Goal: Task Accomplishment & Management: Manage account settings

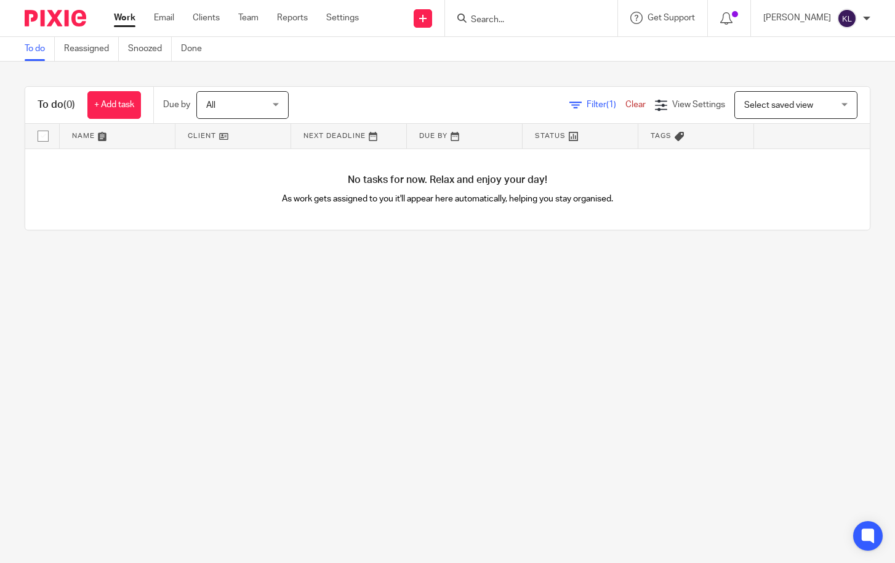
click at [499, 24] on input "Search" at bounding box center [525, 20] width 111 height 11
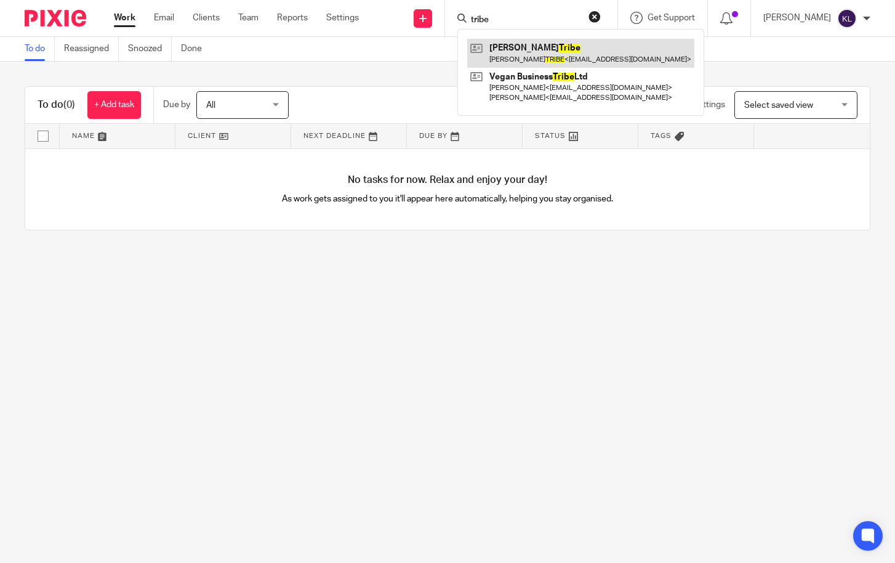
type input "tribe"
click at [549, 44] on link at bounding box center [580, 53] width 227 height 28
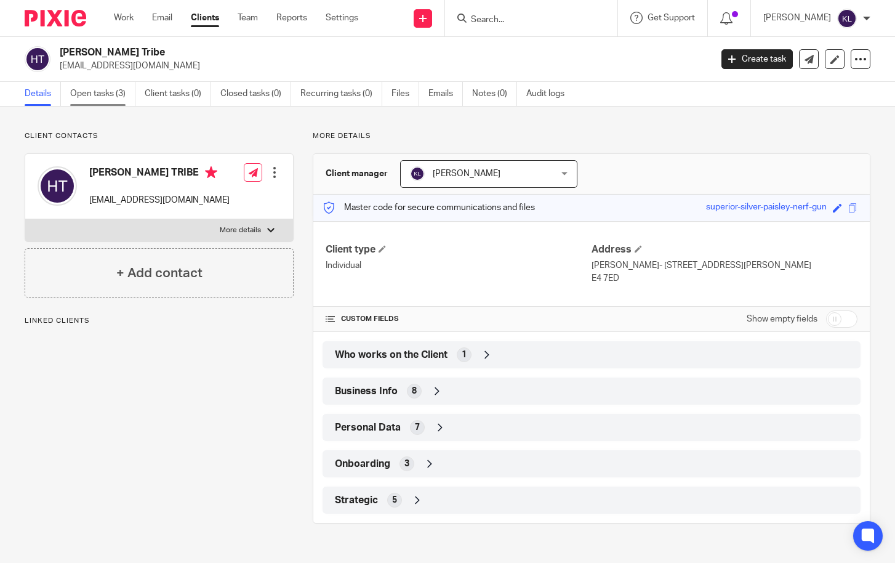
click at [89, 101] on link "Open tasks (3)" at bounding box center [102, 94] width 65 height 24
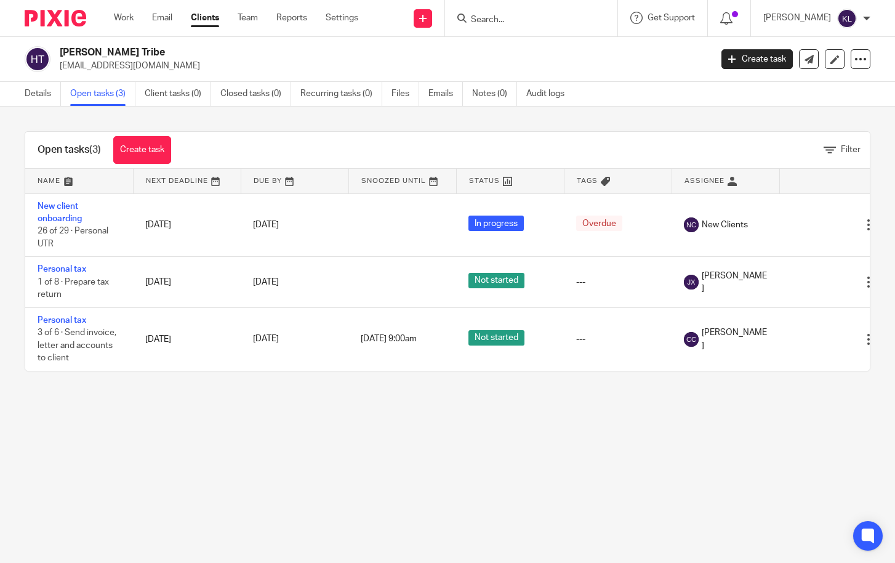
click at [298, 486] on main "Howard Tribe jwcannon42@gmail.com Create task Update from Companies House Expor…" at bounding box center [447, 281] width 895 height 563
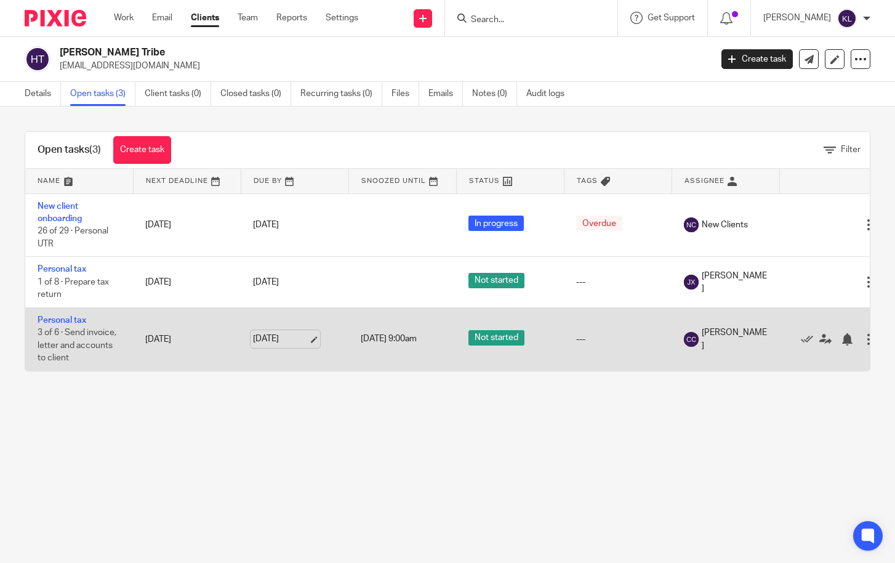
click at [285, 340] on link "17 Sep 2025" at bounding box center [280, 338] width 55 height 13
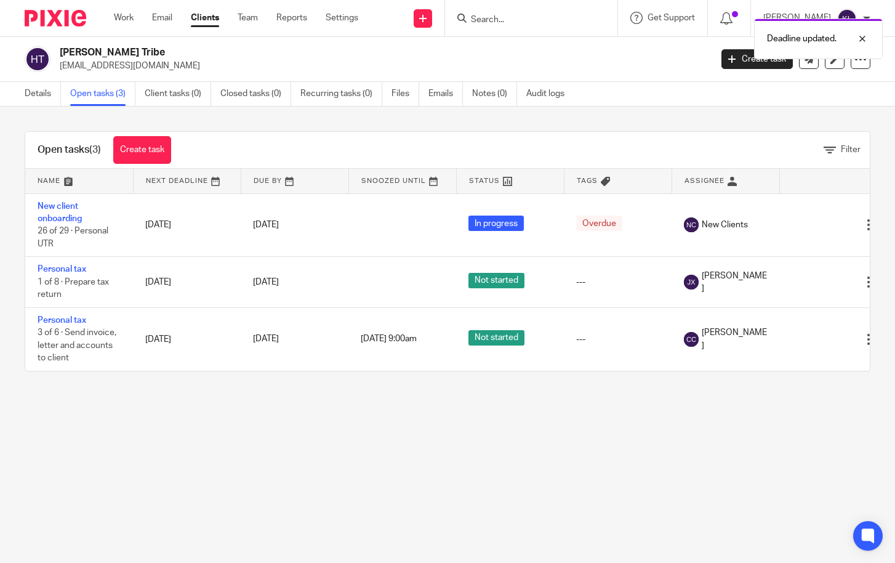
scroll to position [0, 36]
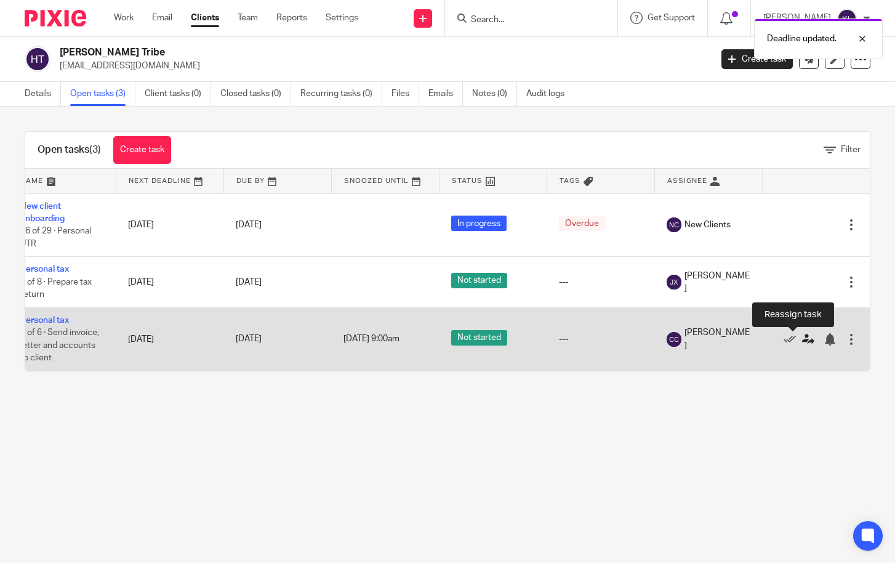
click at [802, 336] on icon at bounding box center [808, 339] width 12 height 12
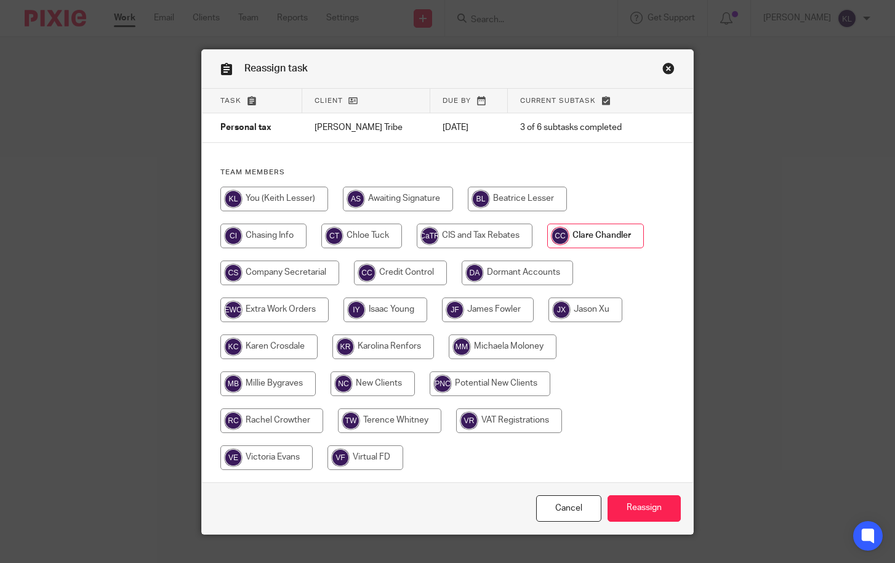
click at [290, 193] on input "radio" at bounding box center [274, 199] width 108 height 25
radio input "true"
click at [649, 513] on input "Reassign" at bounding box center [644, 508] width 73 height 26
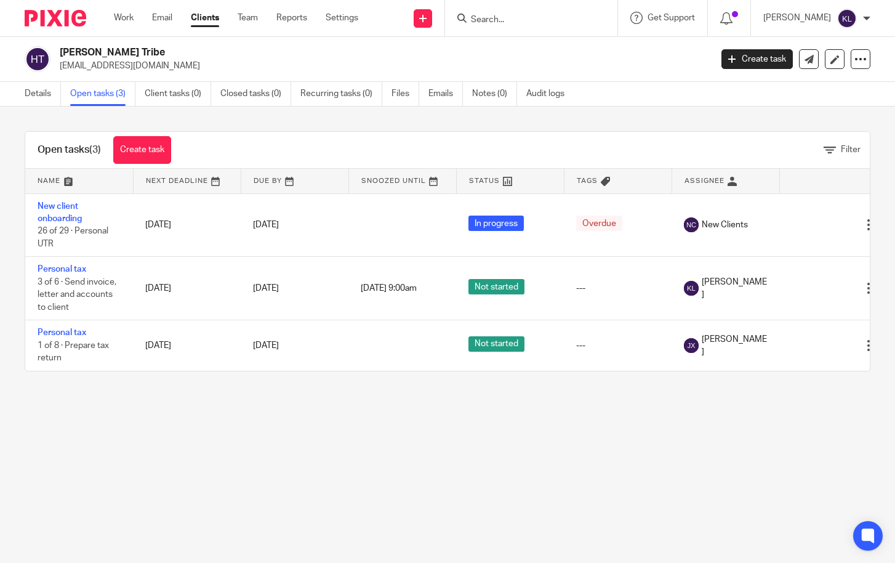
click at [505, 25] on input "Search" at bounding box center [525, 20] width 111 height 11
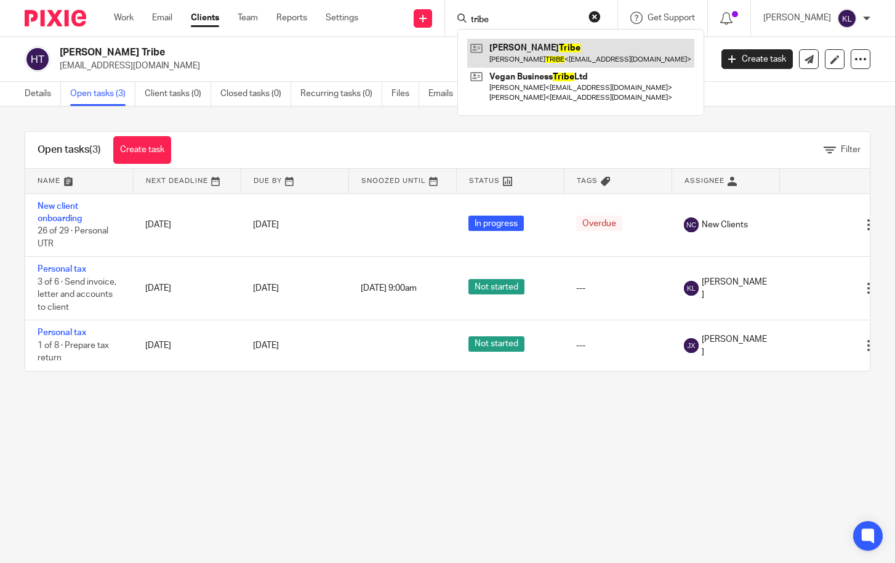
type input "tribe"
click at [534, 44] on link at bounding box center [580, 53] width 227 height 28
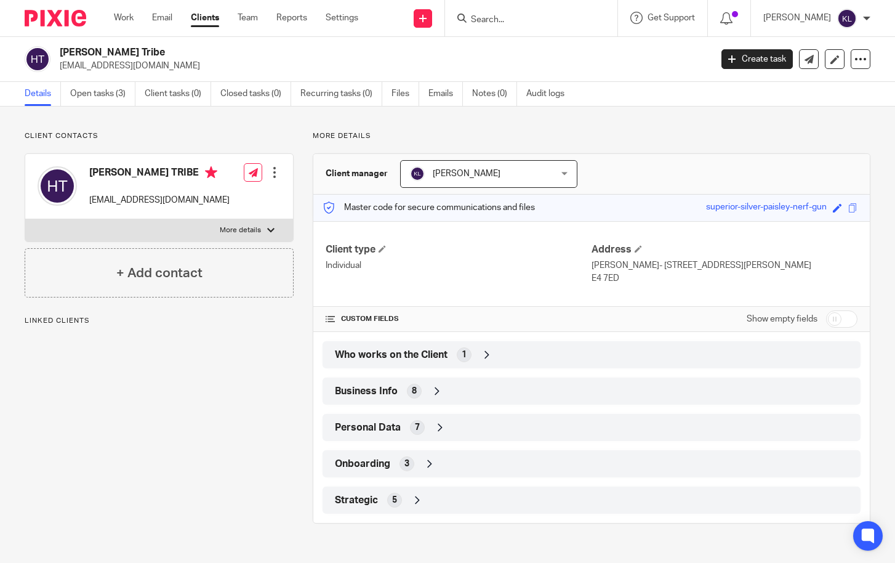
click at [491, 438] on div "Personal Data 7" at bounding box center [592, 427] width 520 height 21
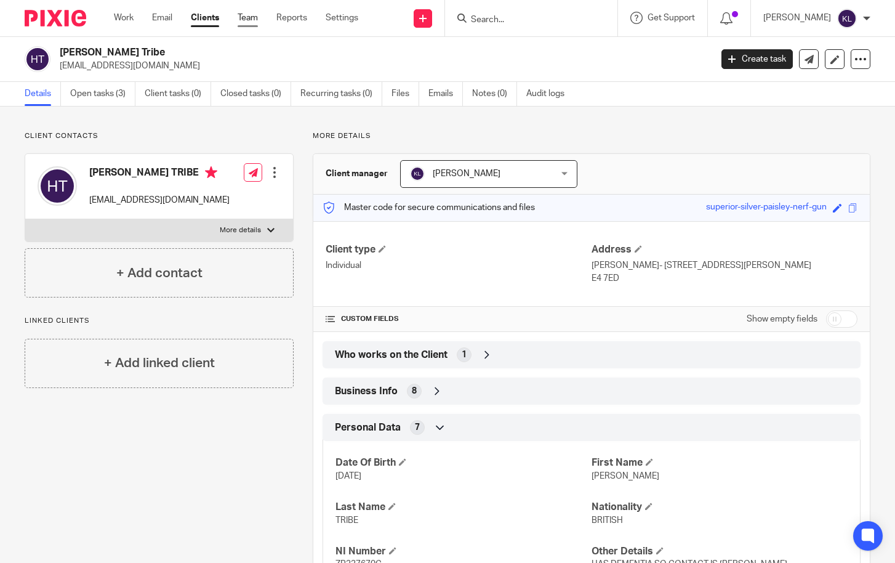
click at [252, 15] on link "Team" at bounding box center [248, 18] width 20 height 12
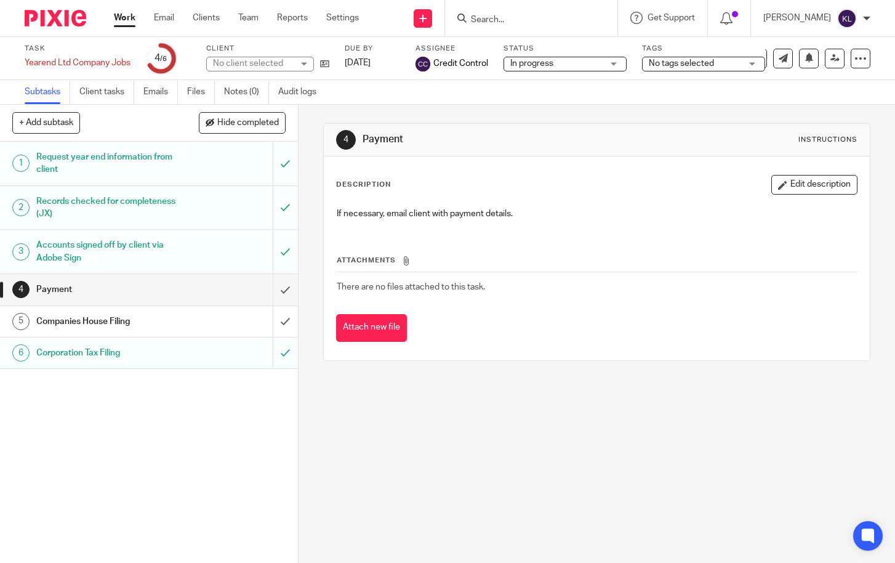
click at [542, 19] on input "Search" at bounding box center [525, 20] width 111 height 11
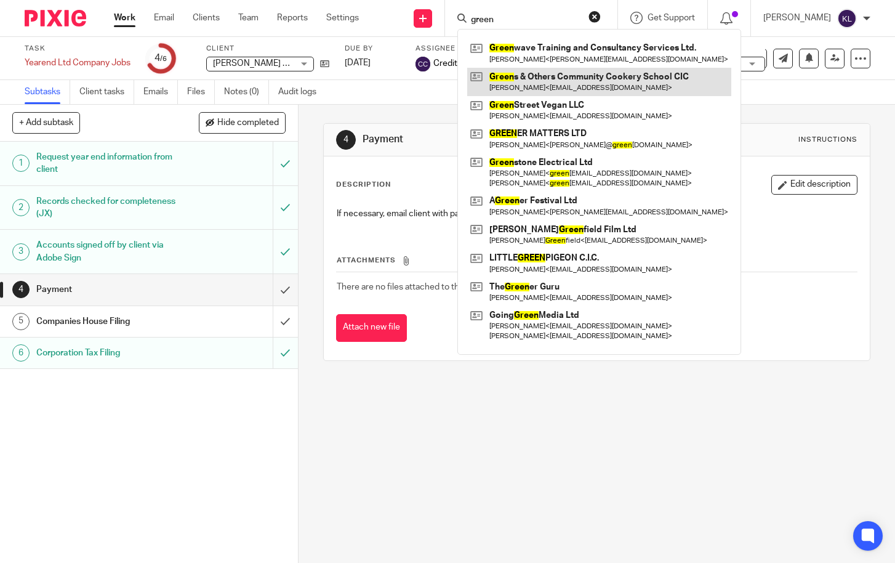
type input "green"
click at [526, 85] on link at bounding box center [599, 82] width 264 height 28
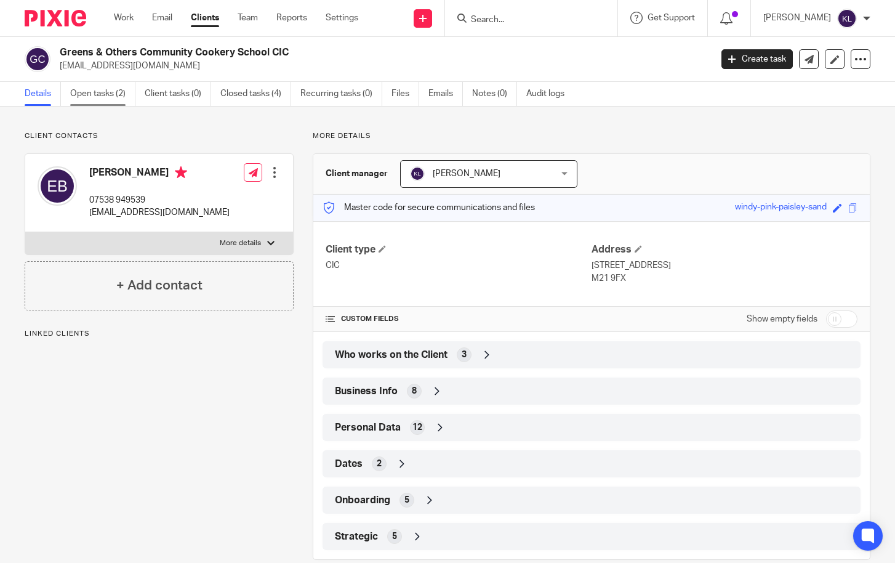
click at [97, 95] on link "Open tasks (2)" at bounding box center [102, 94] width 65 height 24
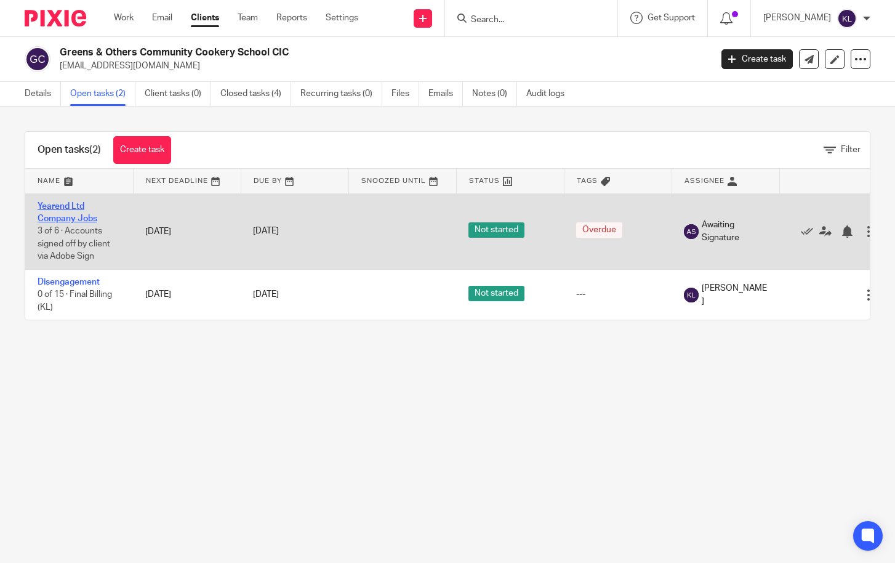
click at [60, 214] on link "Yearend Ltd Company Jobs" at bounding box center [68, 212] width 60 height 21
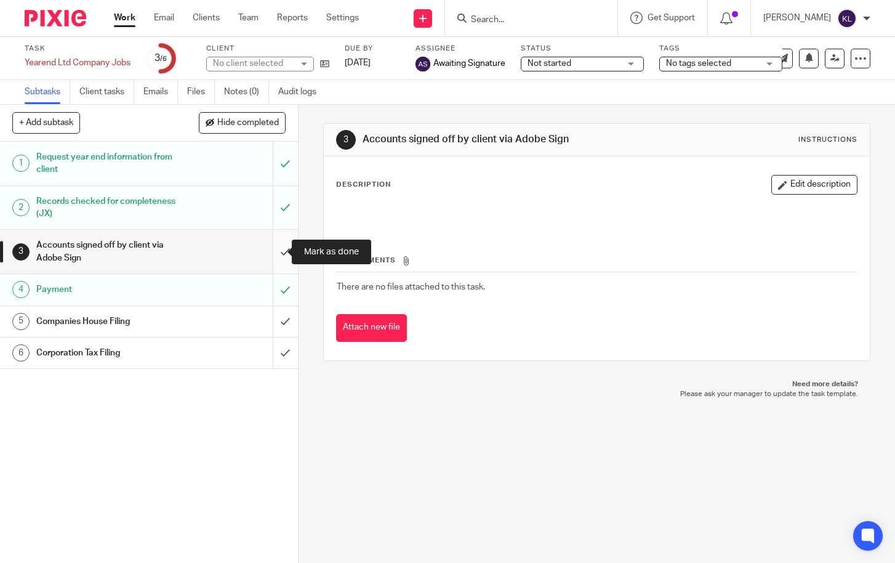
click at [278, 243] on input "submit" at bounding box center [149, 252] width 298 height 44
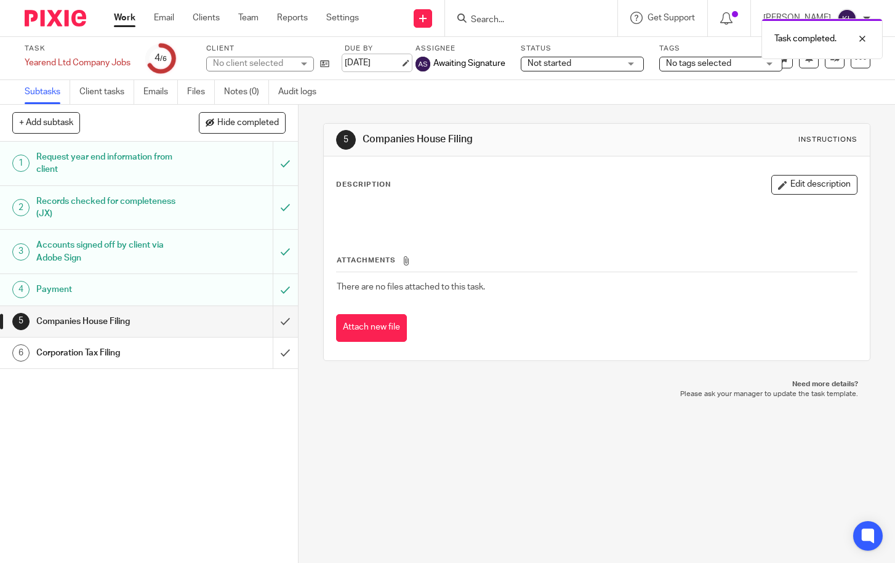
click at [369, 65] on link "[DATE]" at bounding box center [372, 63] width 55 height 13
click at [865, 81] on div at bounding box center [853, 85] width 33 height 15
click at [867, 43] on div at bounding box center [853, 38] width 33 height 15
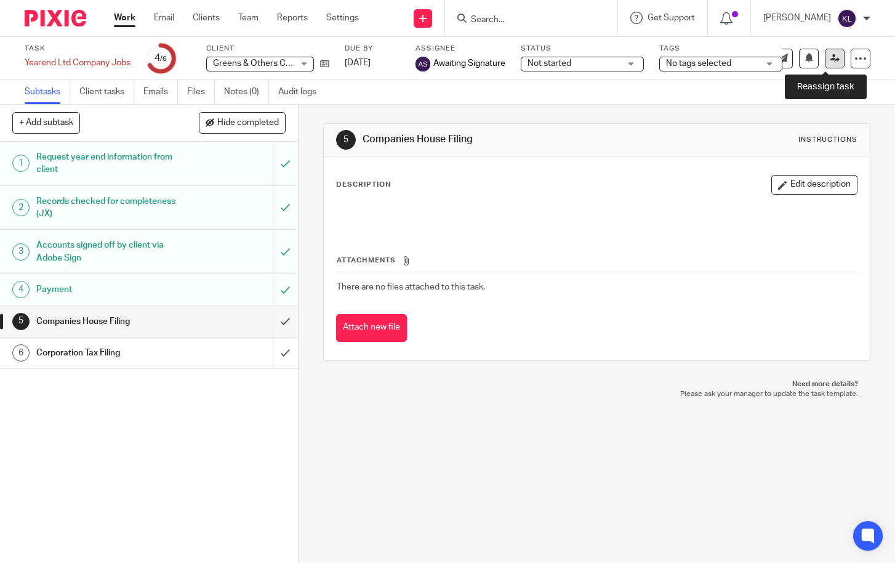
click at [832, 58] on link at bounding box center [835, 59] width 20 height 20
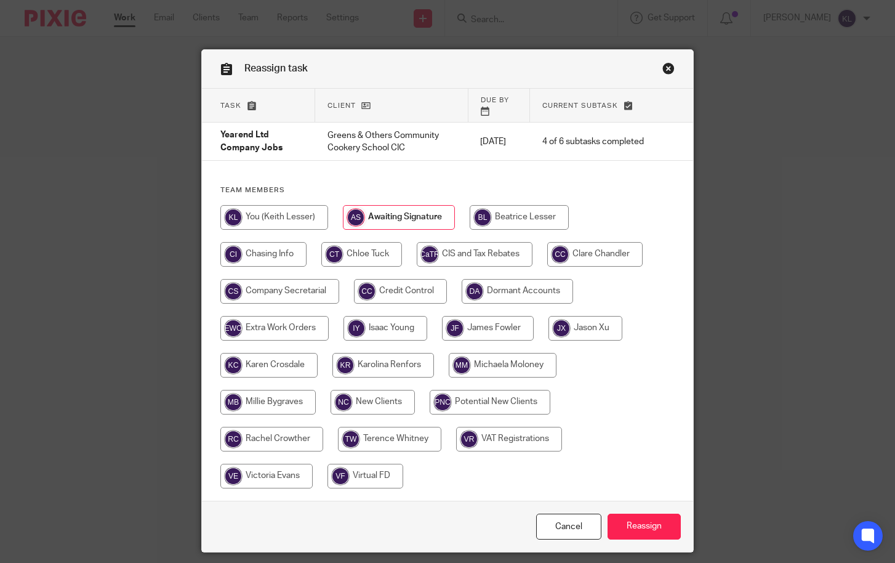
click at [564, 326] on input "radio" at bounding box center [586, 328] width 74 height 25
radio input "true"
click at [652, 513] on input "Reassign" at bounding box center [644, 526] width 73 height 26
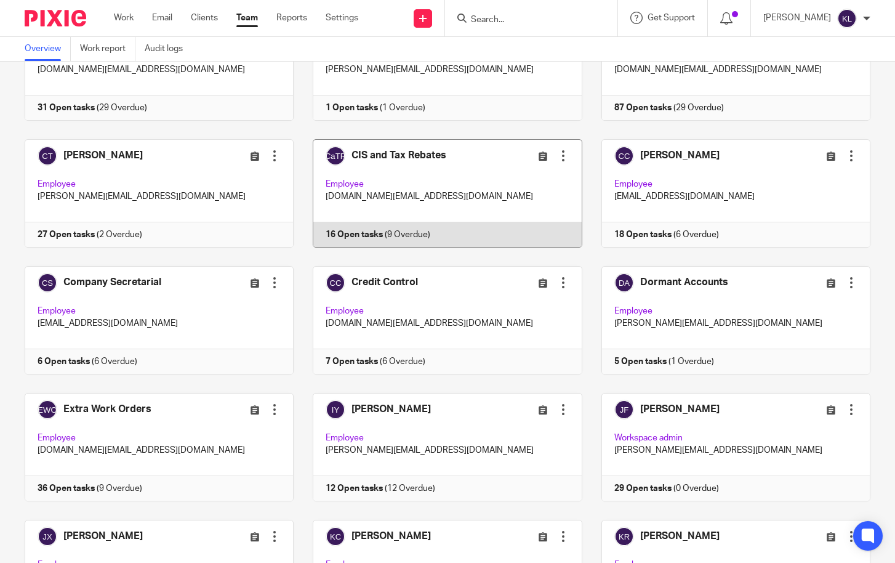
scroll to position [123, 0]
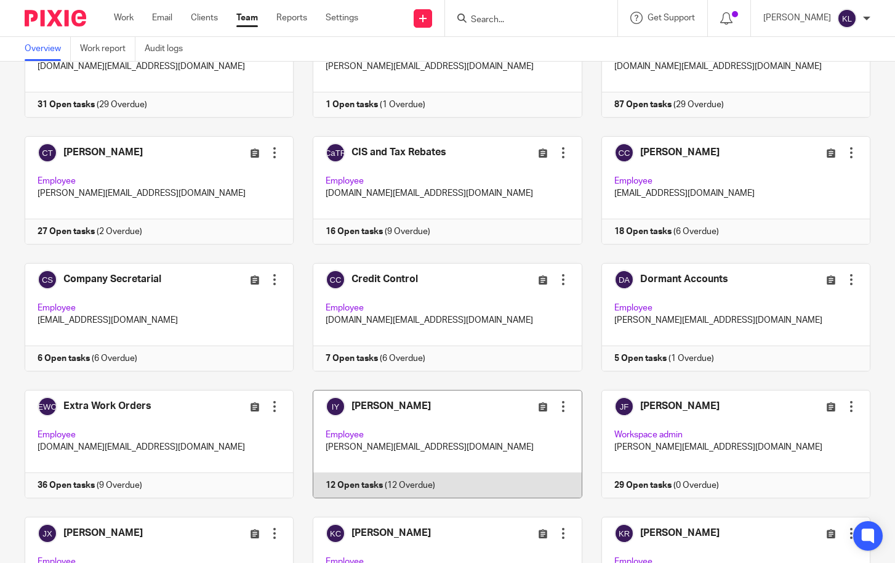
click at [408, 478] on link at bounding box center [438, 444] width 288 height 108
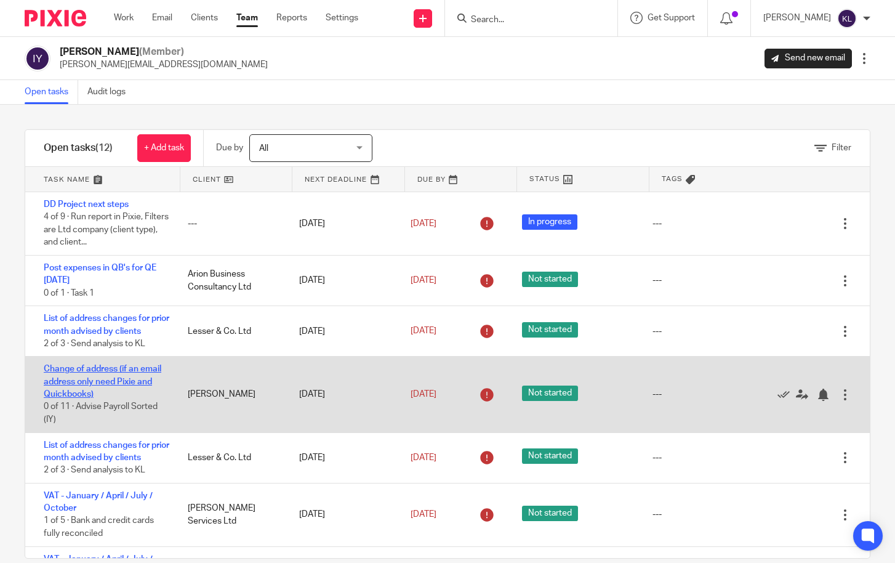
click at [69, 384] on link "Change of address (if an email address only need Pixie and Quickbooks)" at bounding box center [103, 381] width 118 height 34
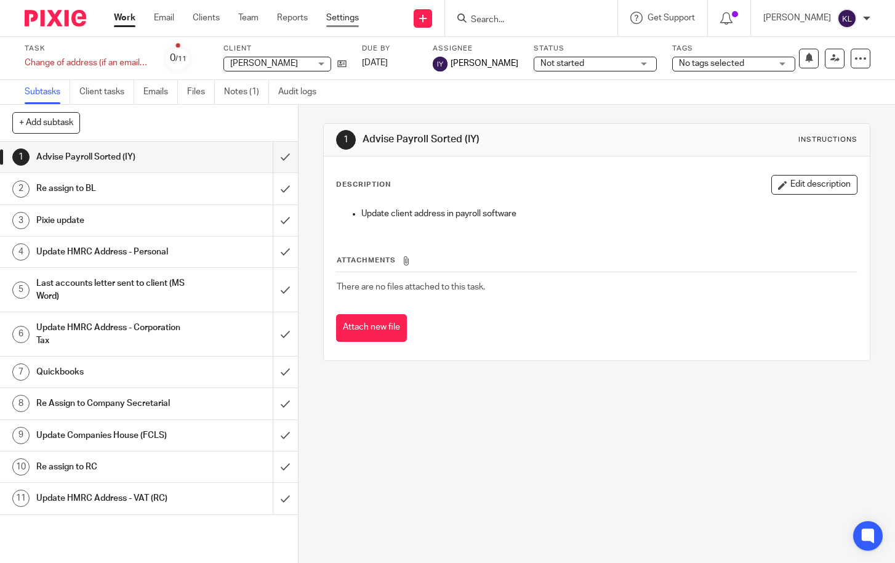
click at [338, 16] on link "Settings" at bounding box center [342, 18] width 33 height 12
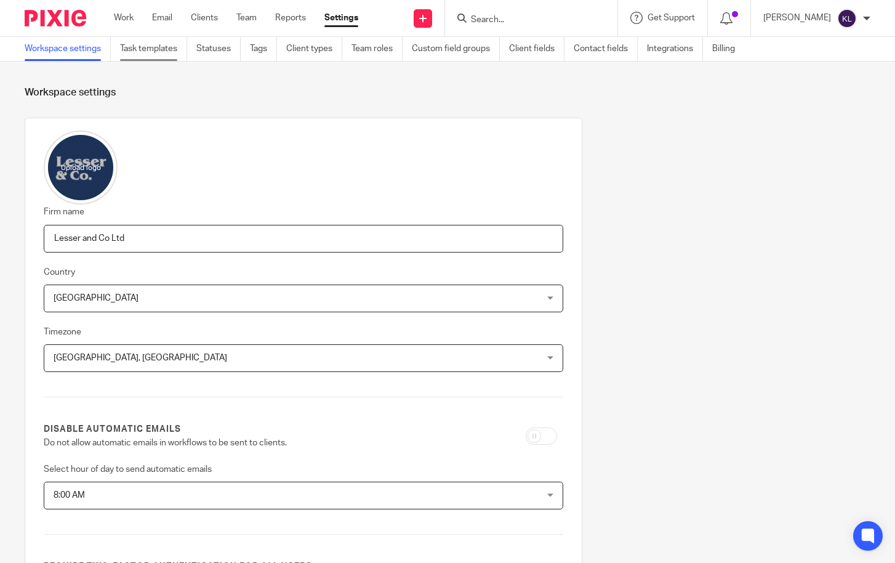
click at [126, 49] on link "Task templates" at bounding box center [153, 49] width 67 height 24
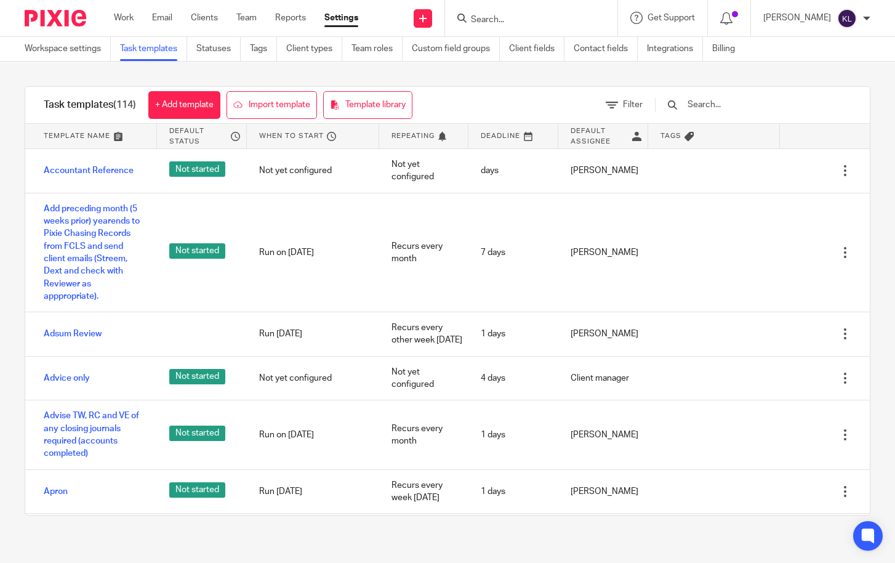
click at [776, 108] on input "text" at bounding box center [757, 105] width 143 height 14
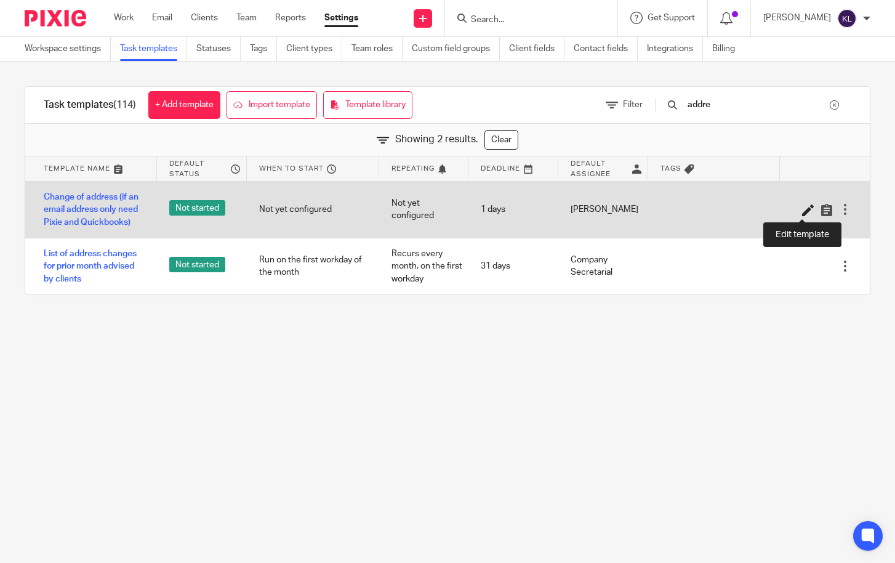
type input "addre"
click at [802, 212] on icon at bounding box center [808, 210] width 12 height 12
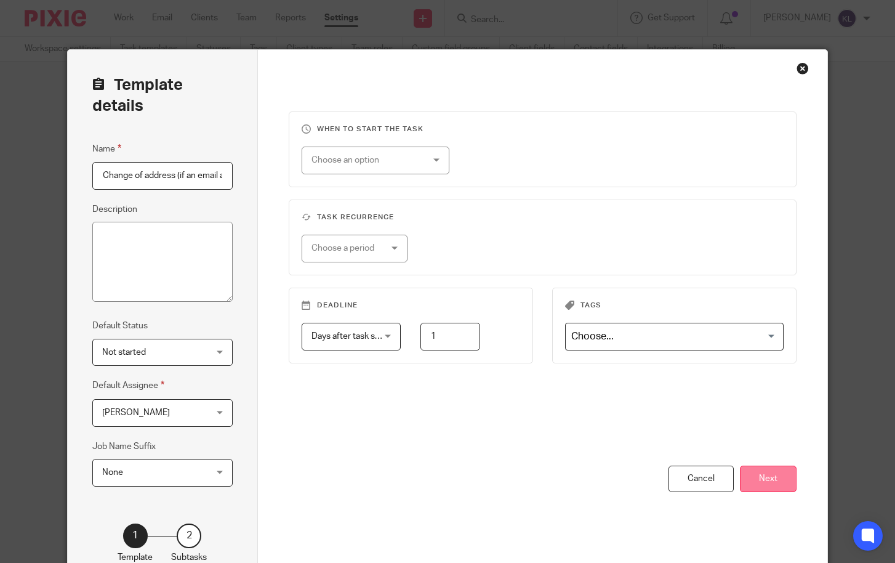
click at [782, 485] on button "Next" at bounding box center [768, 478] width 57 height 26
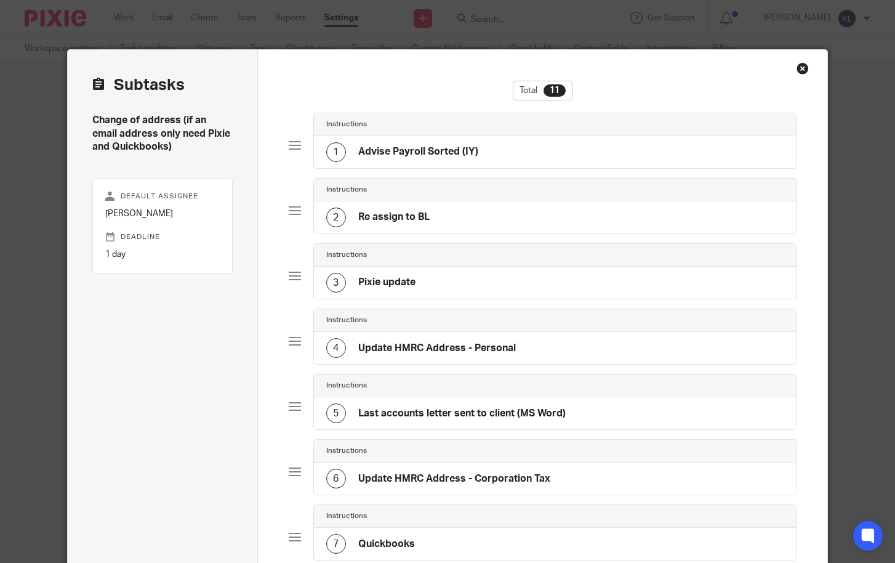
click at [802, 64] on div "Close this dialog window" at bounding box center [803, 68] width 12 height 12
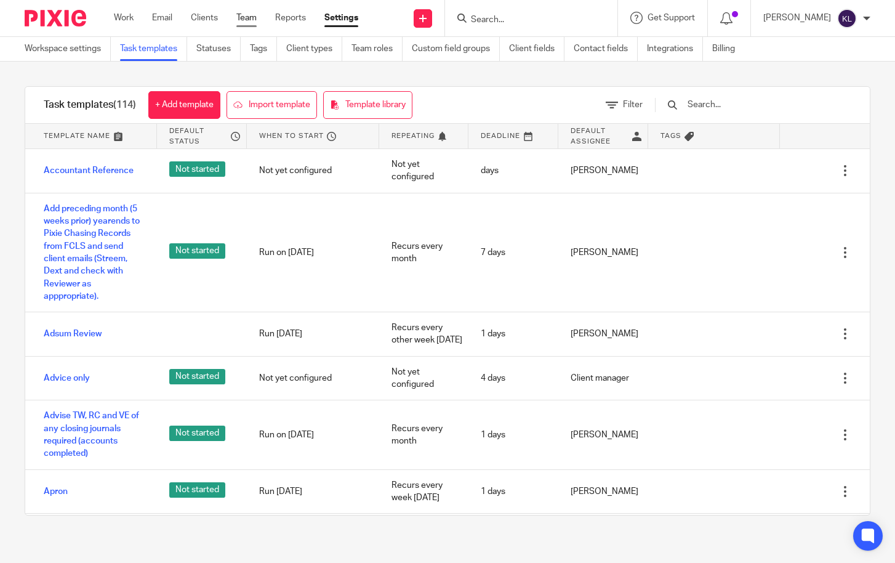
click at [247, 17] on link "Team" at bounding box center [246, 18] width 20 height 12
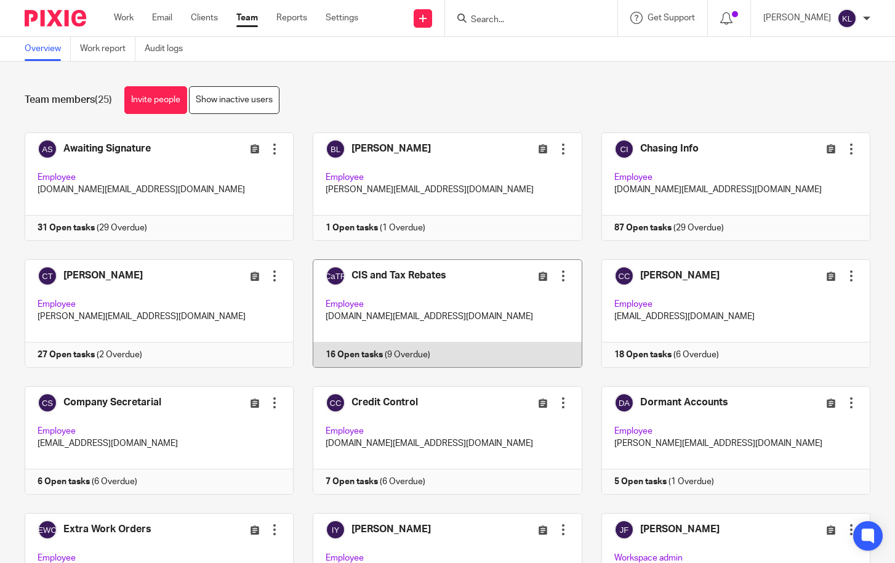
scroll to position [62, 0]
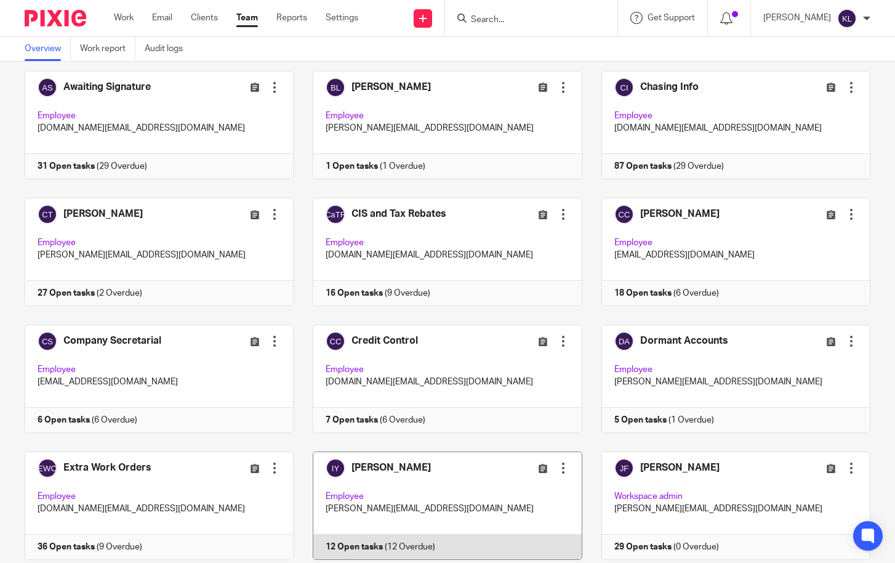
click at [374, 539] on link at bounding box center [438, 505] width 288 height 108
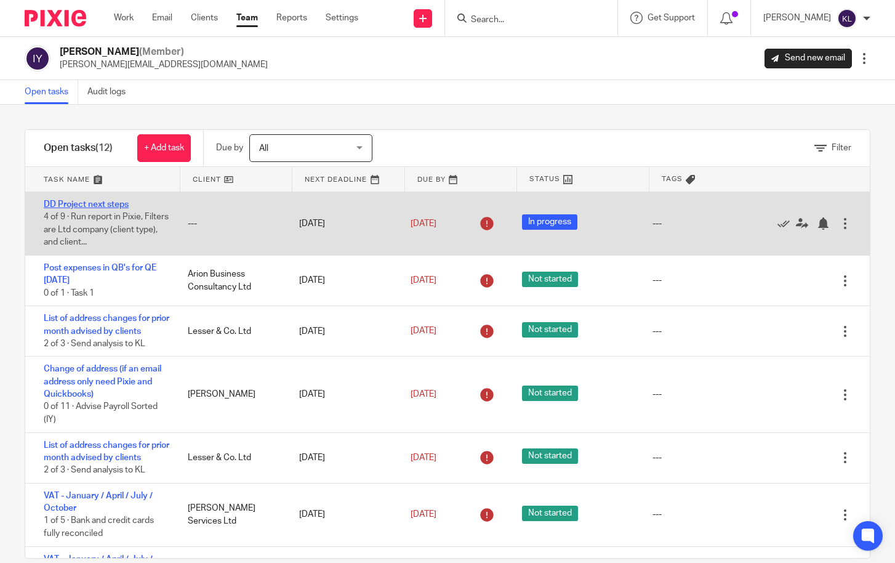
click at [99, 205] on link "DD Project next steps" at bounding box center [86, 204] width 85 height 9
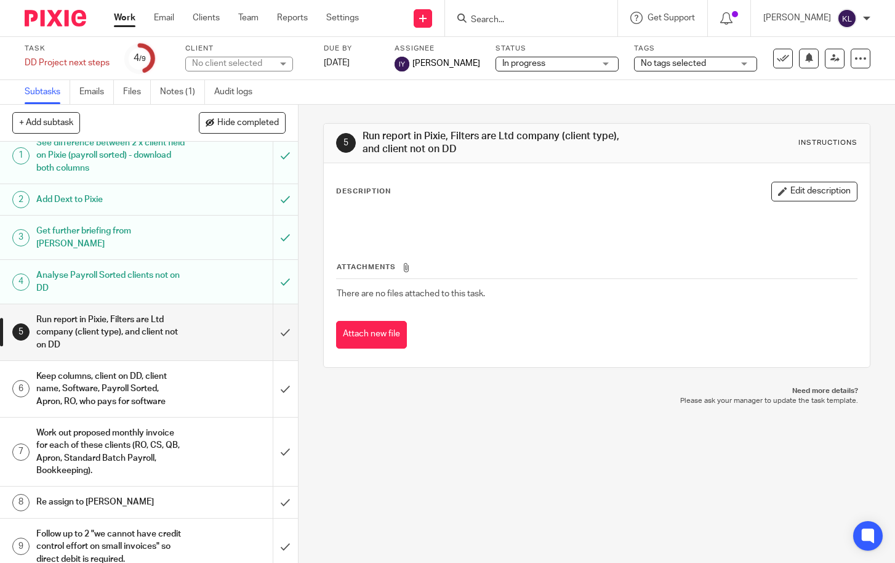
scroll to position [14, 0]
click at [777, 58] on icon at bounding box center [783, 58] width 12 height 12
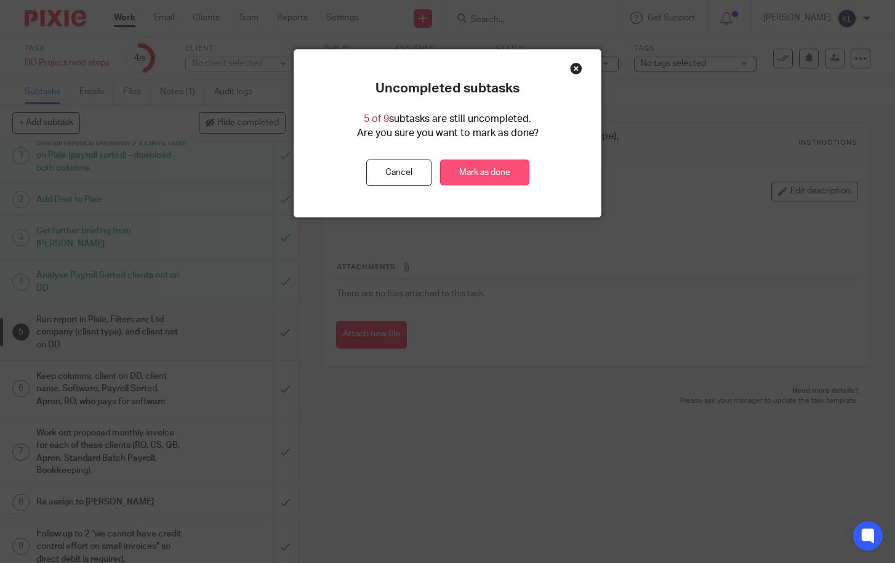
click at [462, 172] on link "Mark as done" at bounding box center [484, 172] width 89 height 26
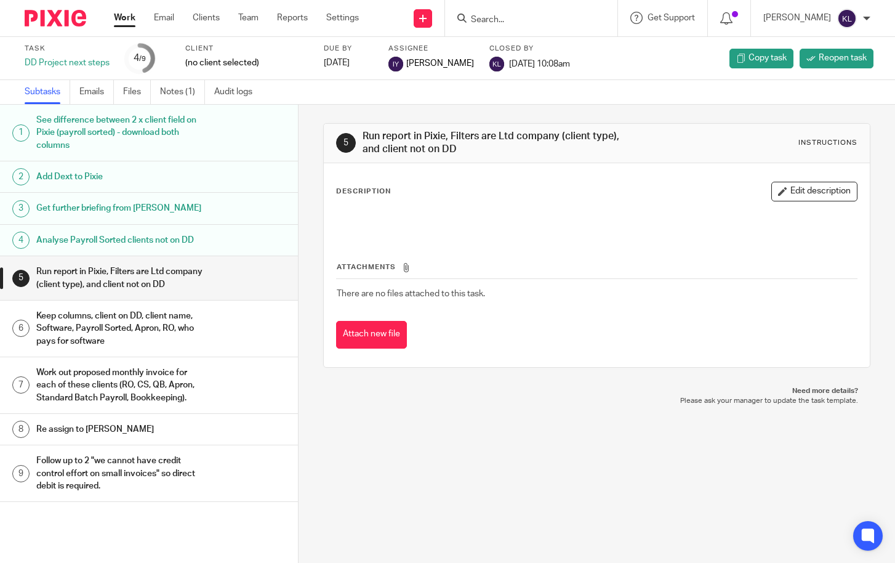
click at [127, 18] on link "Work" at bounding box center [125, 18] width 22 height 12
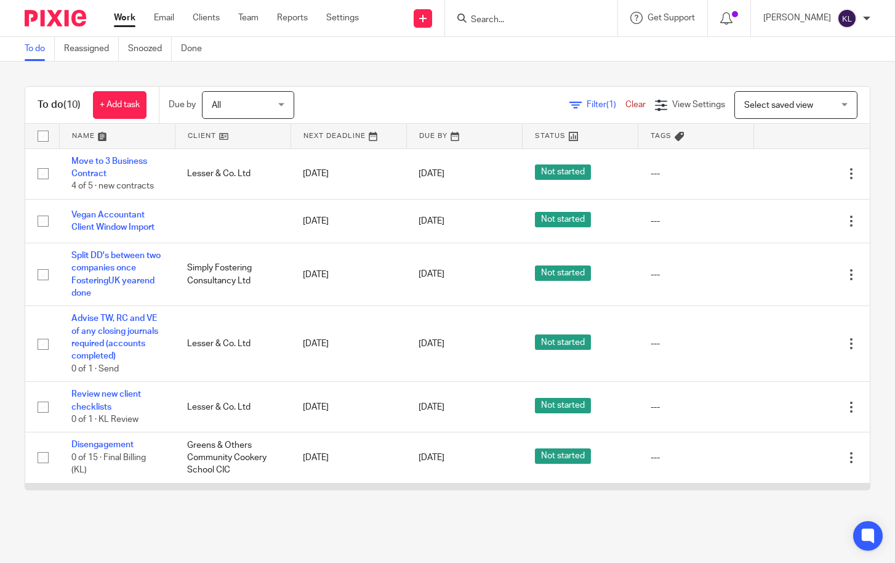
click at [425, 488] on td "[DATE]" at bounding box center [464, 533] width 116 height 101
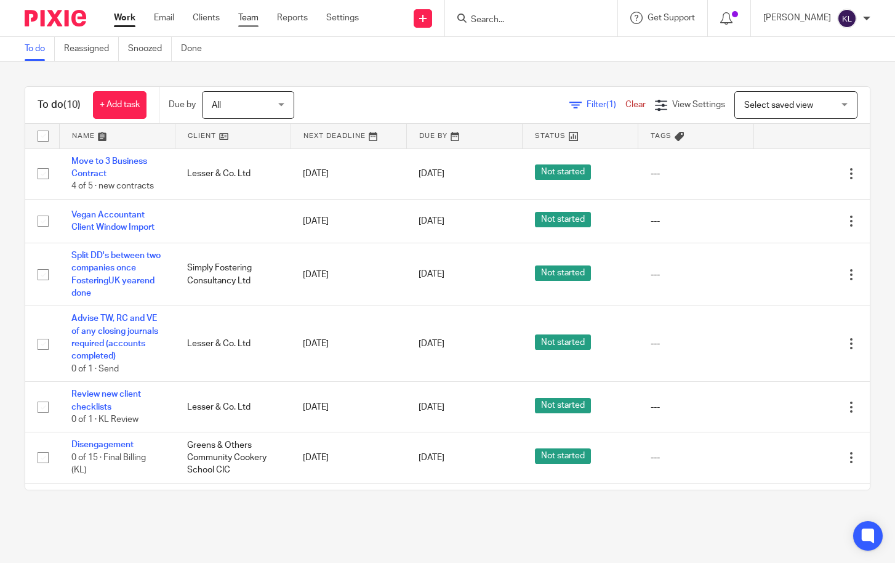
click at [247, 12] on link "Team" at bounding box center [248, 18] width 20 height 12
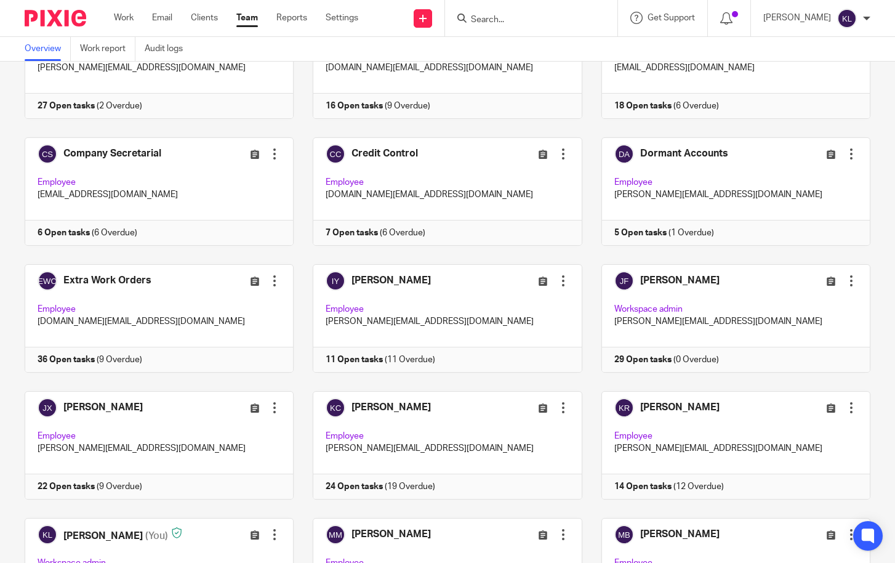
scroll to position [308, 0]
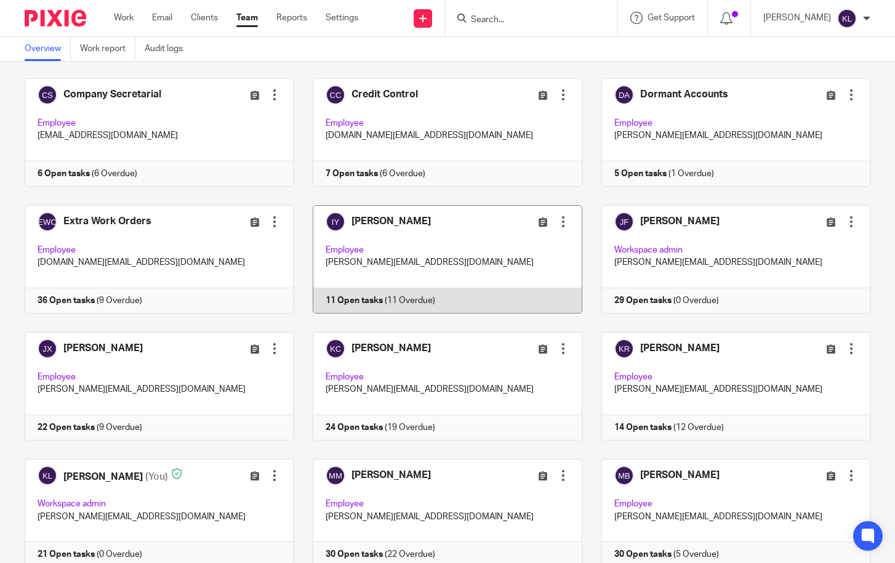
click at [353, 311] on link at bounding box center [438, 259] width 288 height 108
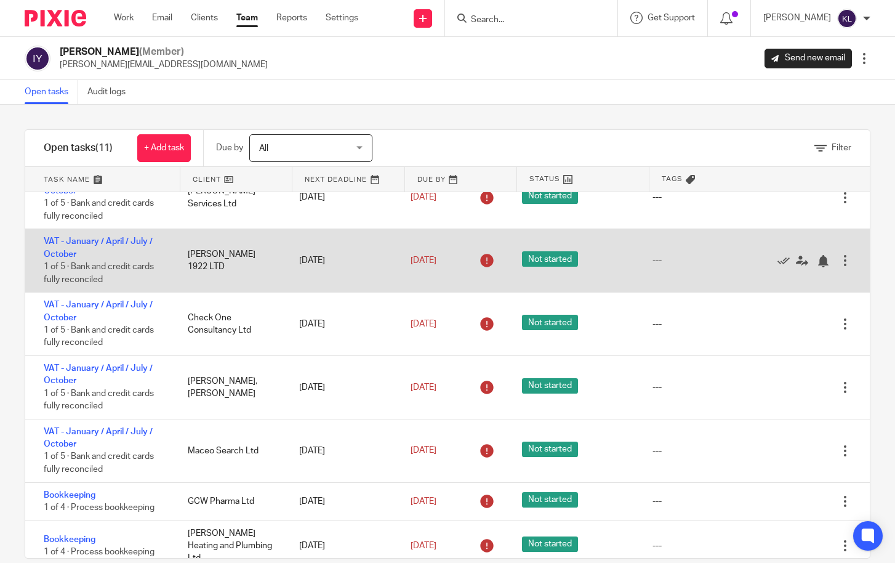
scroll to position [268, 0]
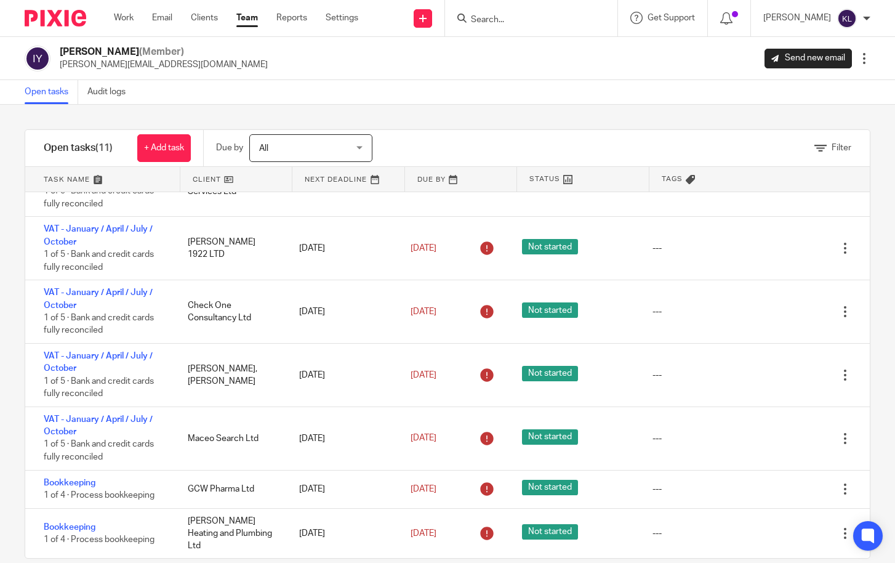
click at [540, 18] on input "Search" at bounding box center [525, 20] width 111 height 11
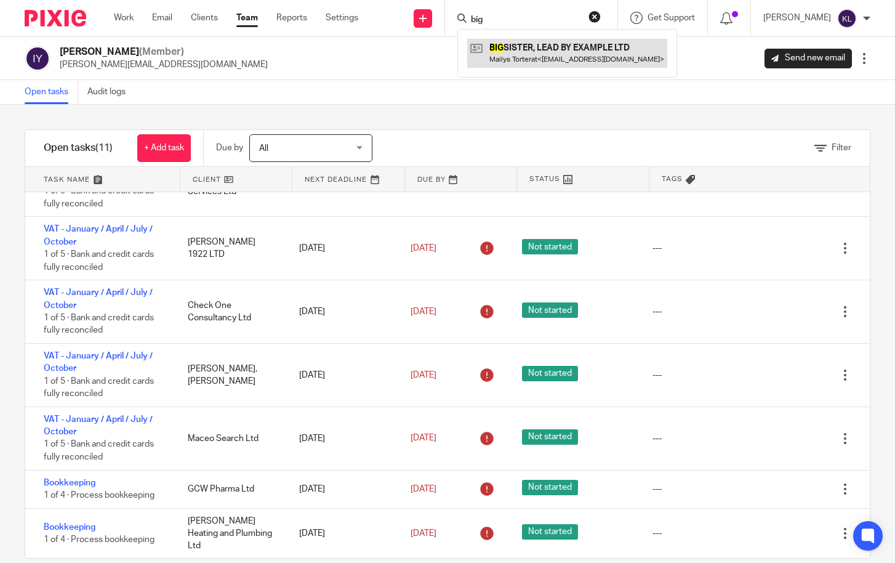
type input "big"
click at [543, 47] on link at bounding box center [567, 53] width 200 height 28
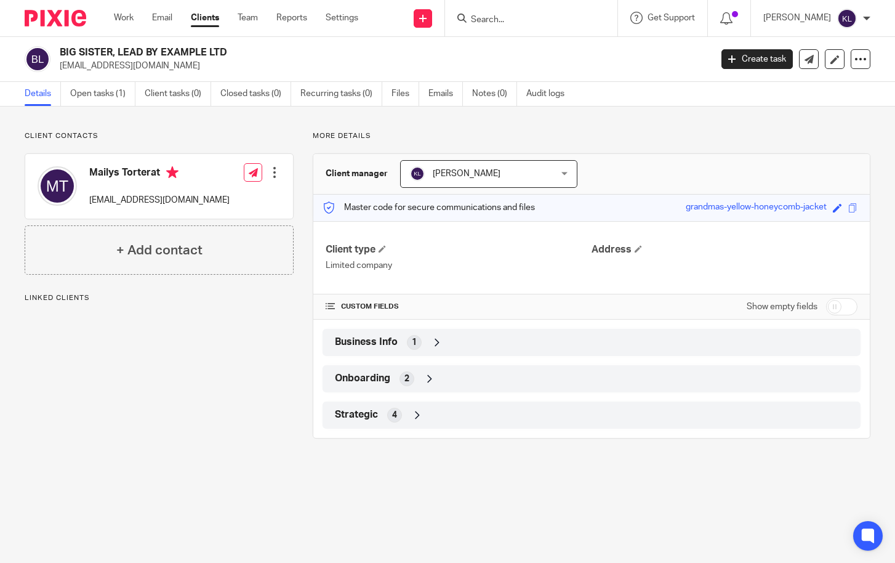
click at [433, 177] on span "[PERSON_NAME]" at bounding box center [467, 173] width 68 height 9
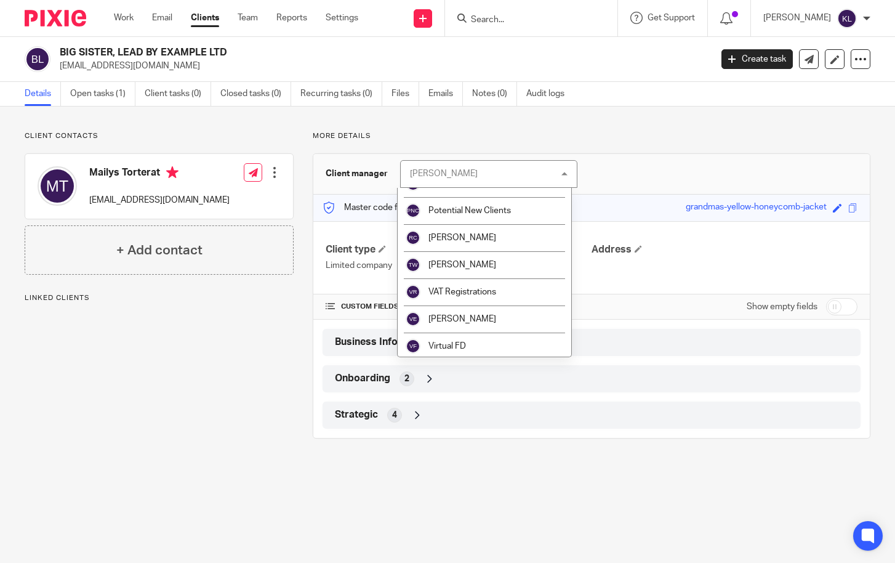
scroll to position [509, 0]
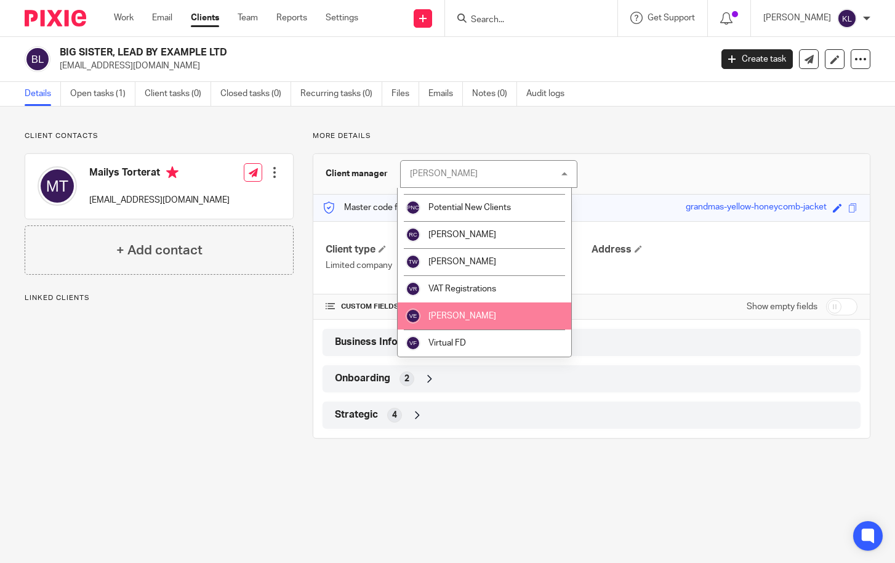
click at [480, 313] on span "[PERSON_NAME]" at bounding box center [462, 316] width 68 height 9
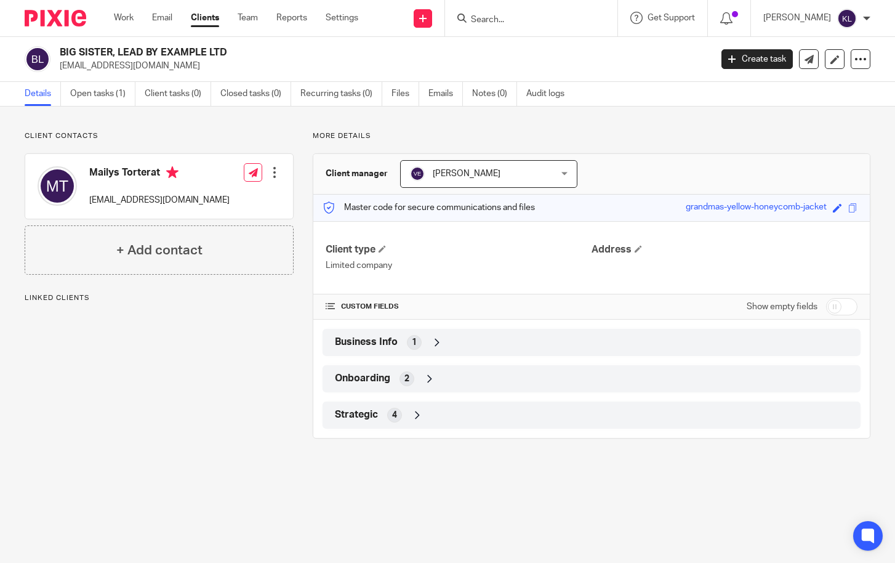
click at [830, 63] on icon at bounding box center [834, 59] width 9 height 9
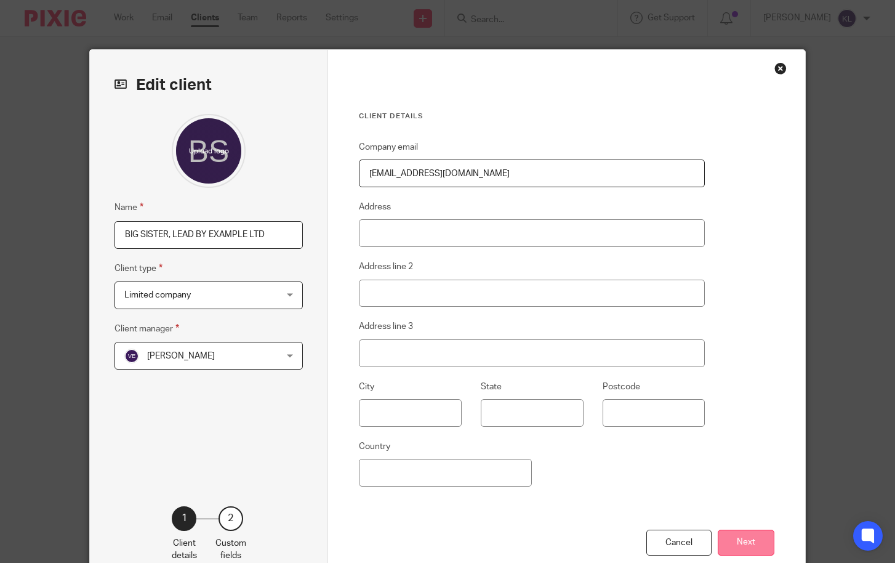
click at [738, 549] on button "Next" at bounding box center [746, 542] width 57 height 26
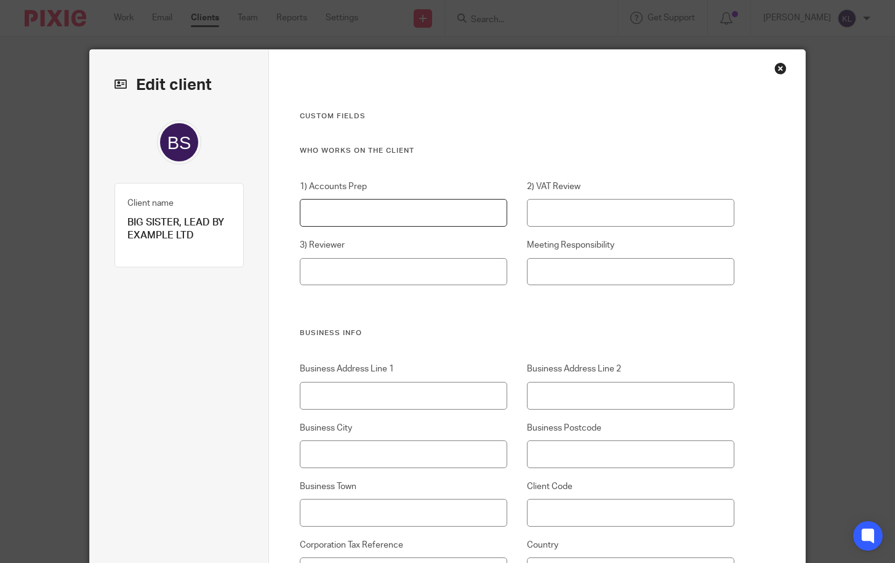
click at [304, 213] on input "1) Accounts Prep" at bounding box center [404, 213] width 208 height 28
type input "[PERSON_NAME]"
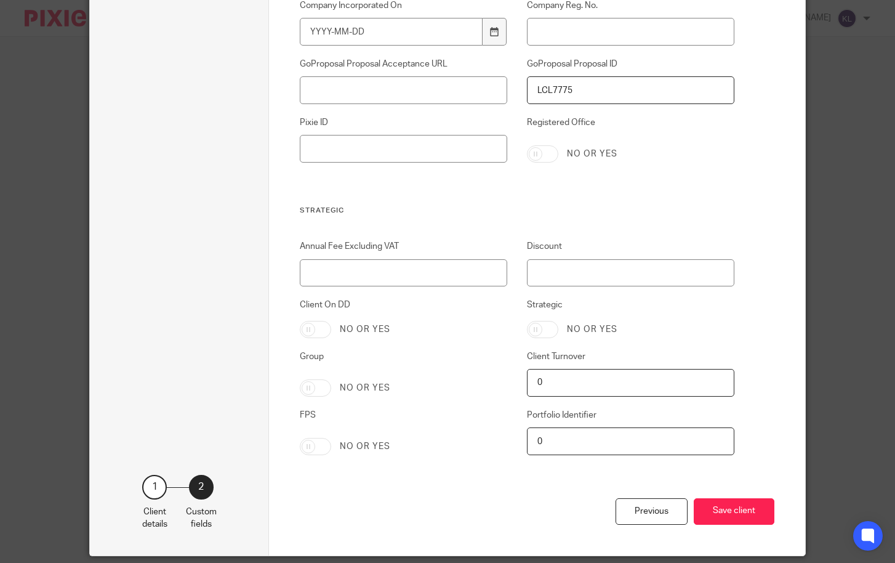
scroll to position [2448, 0]
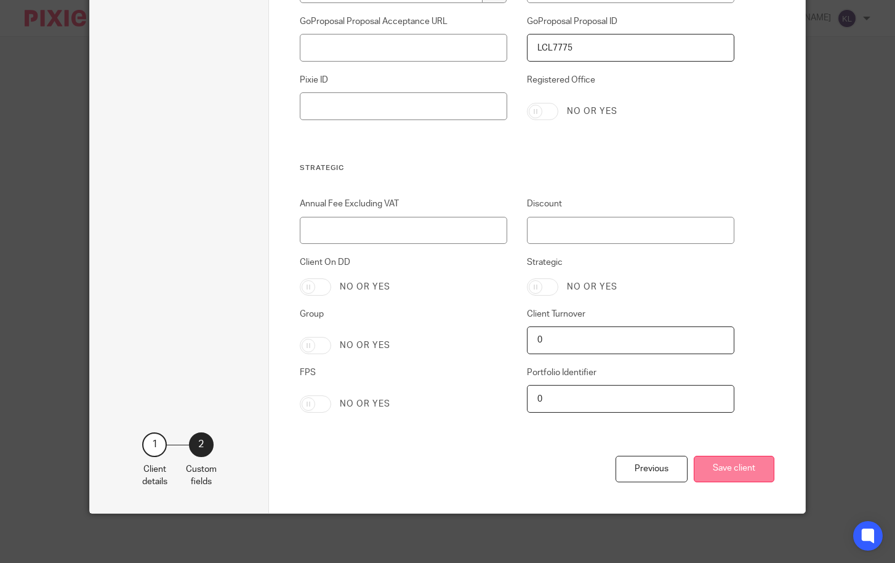
type input "[PERSON_NAME]"
click at [702, 460] on button "Save client" at bounding box center [734, 469] width 81 height 26
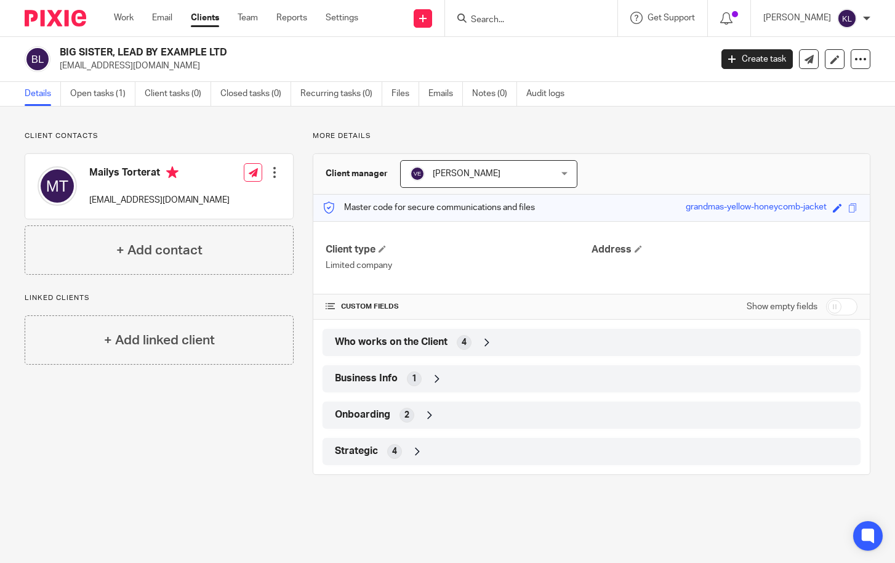
click at [554, 18] on input "Search" at bounding box center [525, 20] width 111 height 11
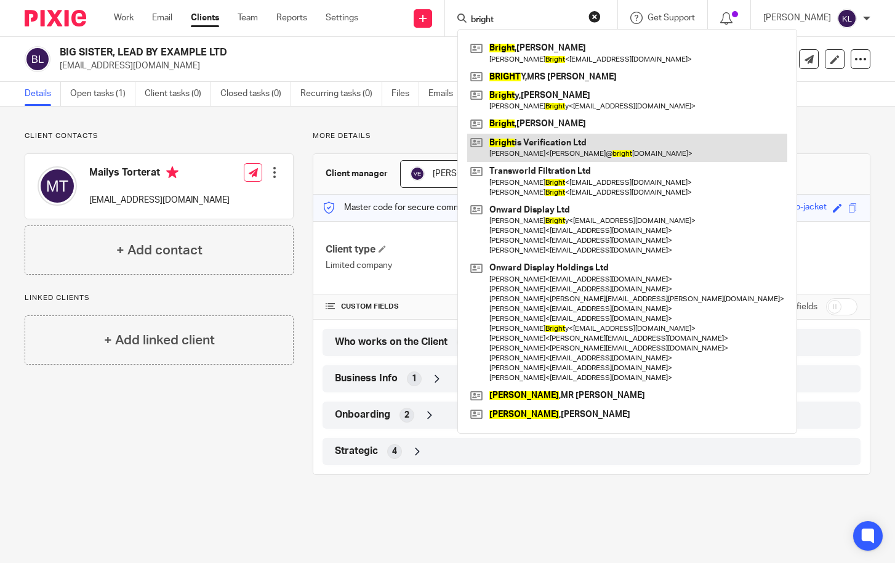
type input "bright"
click at [565, 147] on link at bounding box center [627, 148] width 320 height 28
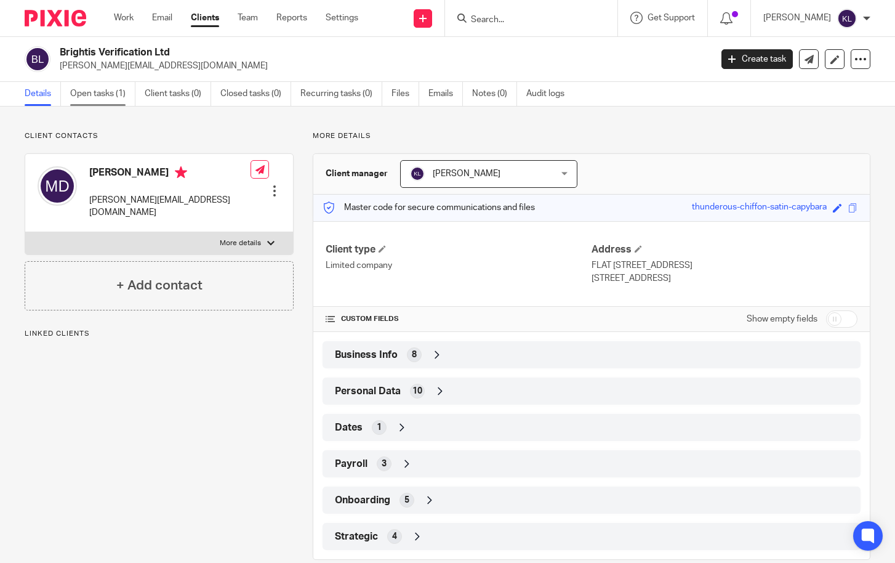
click at [107, 95] on link "Open tasks (1)" at bounding box center [102, 94] width 65 height 24
click at [104, 92] on link "Open tasks (1)" at bounding box center [102, 94] width 65 height 24
